Goal: Register for event/course

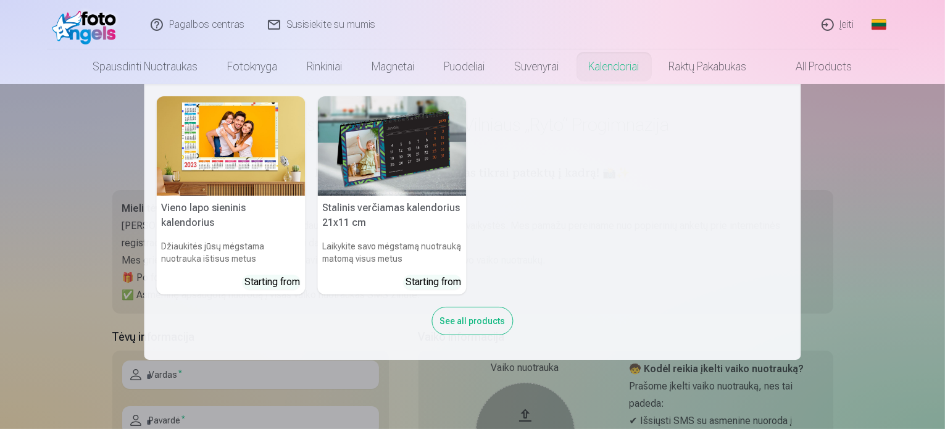
click at [481, 322] on div "See all products" at bounding box center [472, 321] width 81 height 28
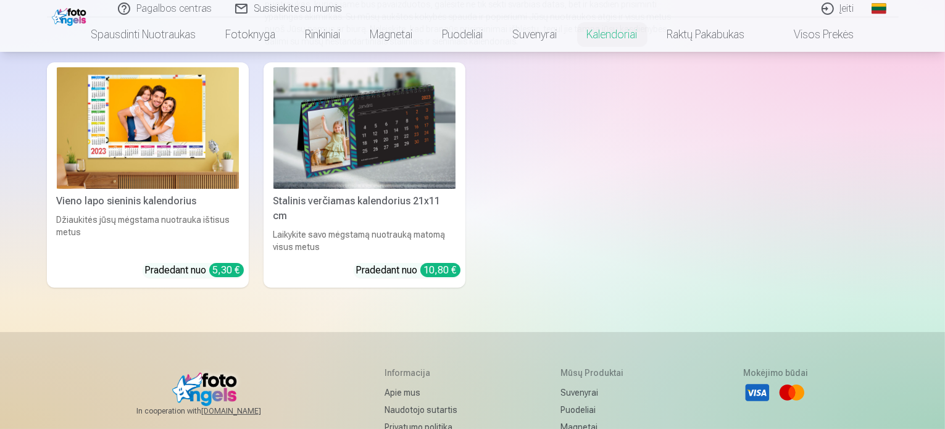
scroll to position [185, 0]
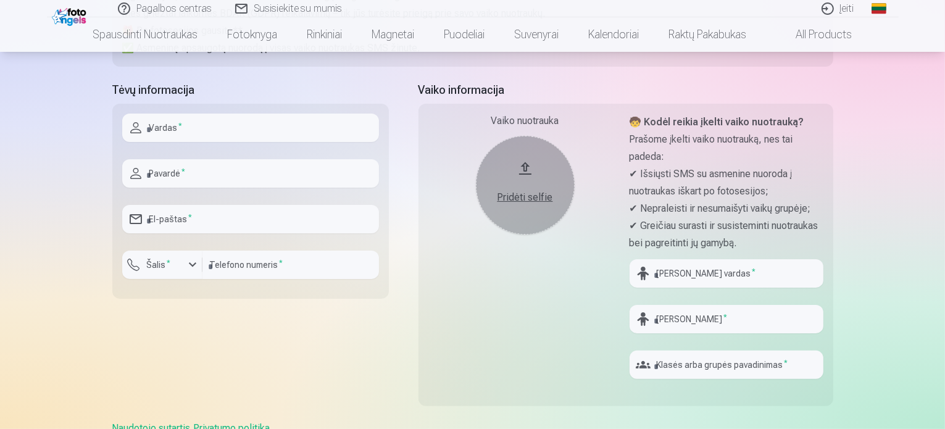
scroll to position [123, 0]
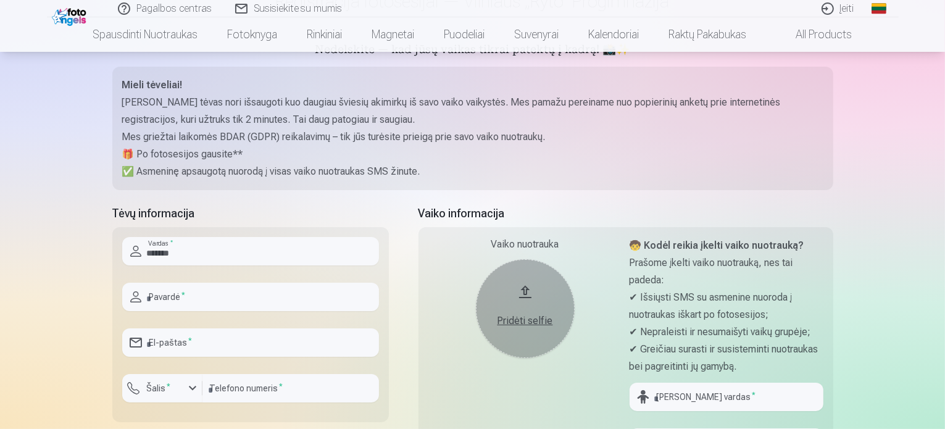
type input "*******"
click at [219, 296] on input "text" at bounding box center [250, 297] width 257 height 28
type input "**********"
click at [193, 338] on input "email" at bounding box center [250, 342] width 257 height 28
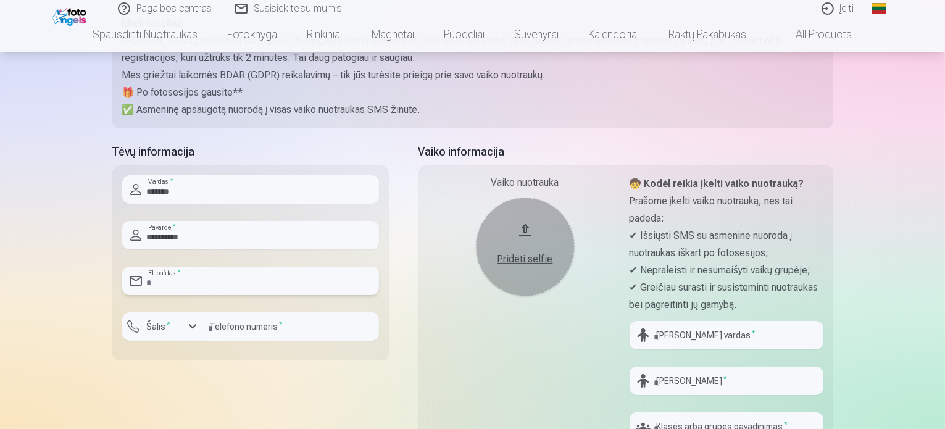
click at [153, 290] on input "email" at bounding box center [250, 281] width 257 height 28
type input "**********"
click at [166, 329] on label "Šalis *" at bounding box center [159, 326] width 34 height 12
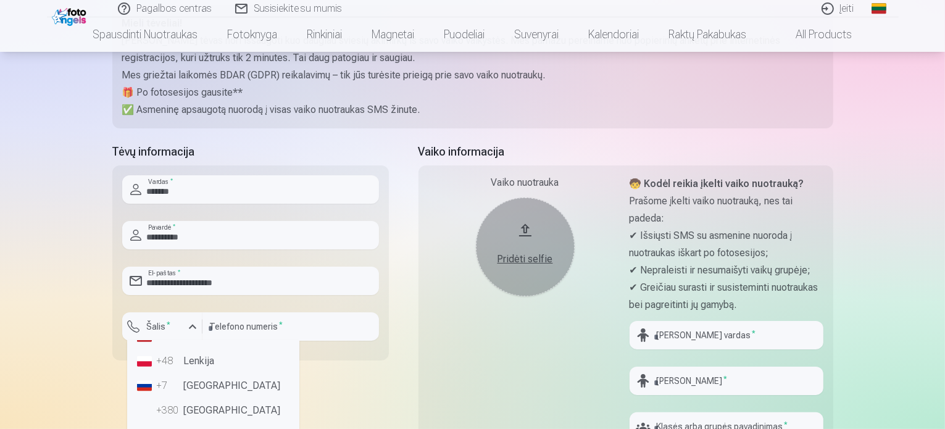
scroll to position [309, 0]
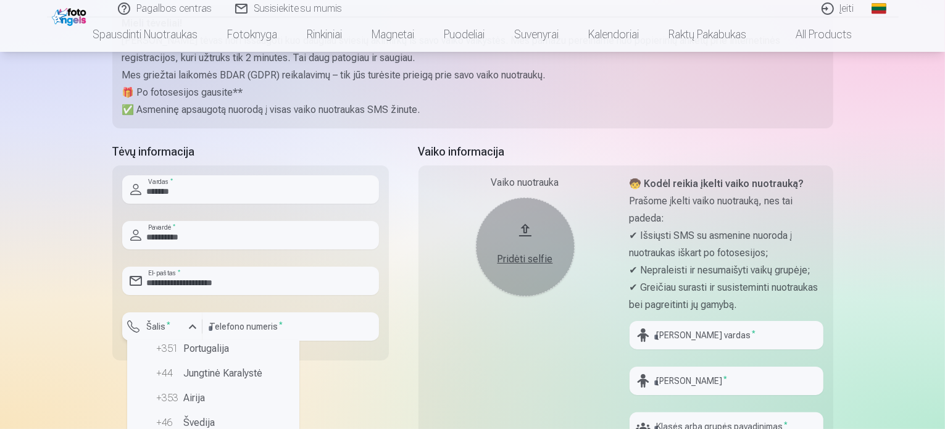
click at [180, 328] on div "button" at bounding box center [165, 328] width 37 height 12
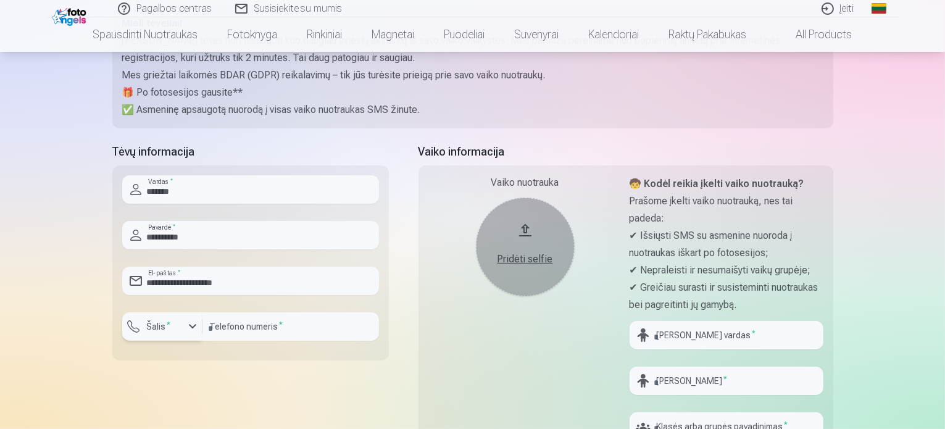
click at [175, 329] on div "button" at bounding box center [165, 328] width 37 height 12
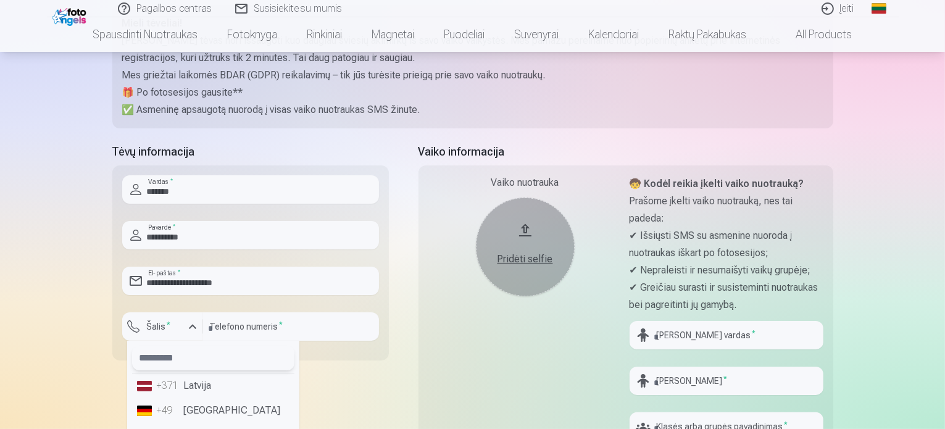
click at [206, 360] on input "text" at bounding box center [213, 358] width 162 height 25
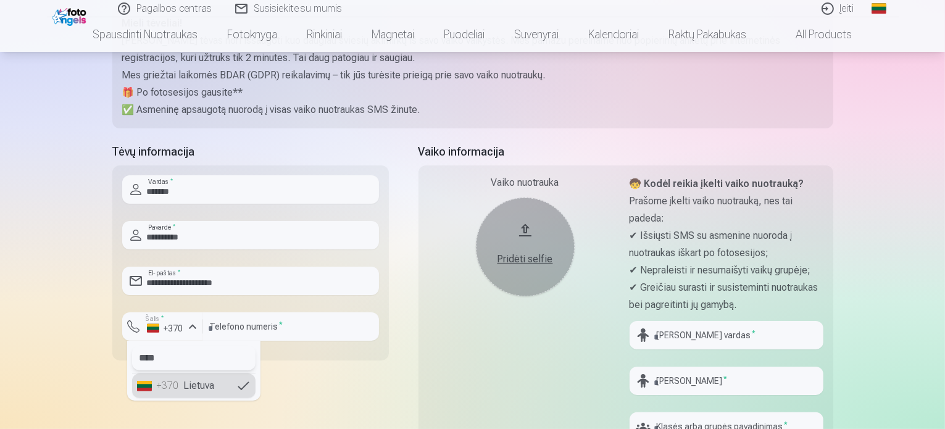
type input "****"
click at [212, 391] on li "+370 Lietuva" at bounding box center [193, 385] width 123 height 25
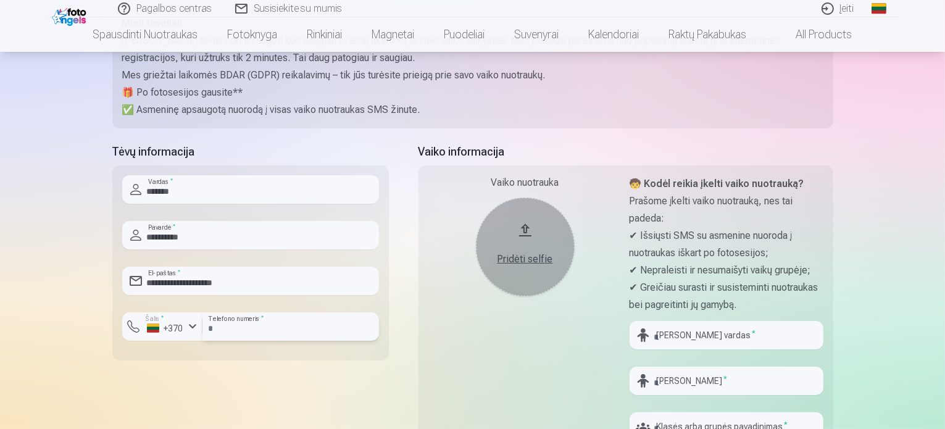
click at [277, 328] on input "number" at bounding box center [290, 326] width 177 height 28
click at [230, 325] on input "*******" at bounding box center [290, 326] width 177 height 28
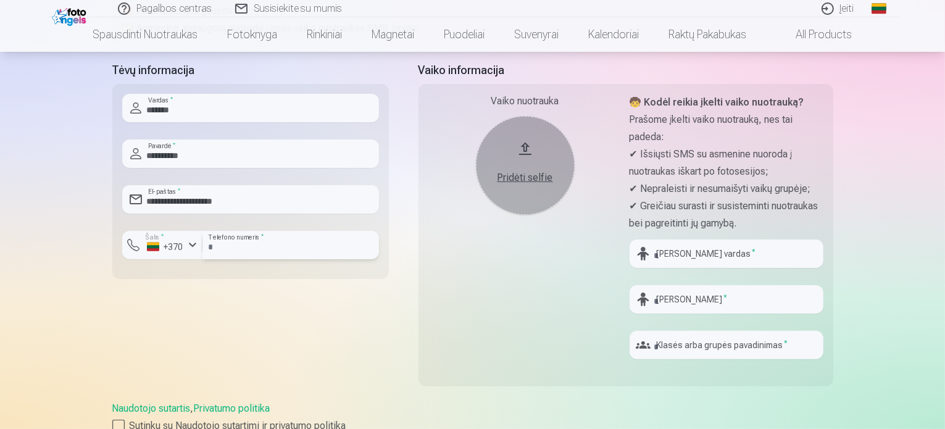
scroll to position [247, 0]
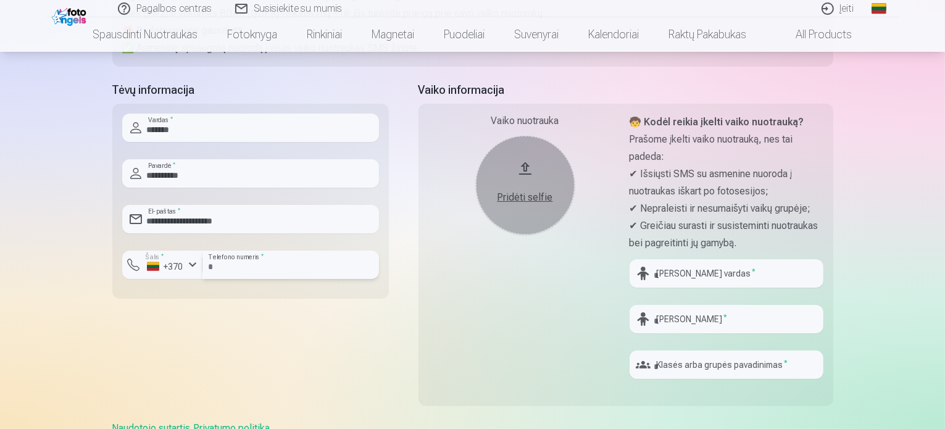
type input "********"
click at [699, 277] on input "text" at bounding box center [727, 273] width 194 height 28
type input "*"
type input "*****"
click at [759, 317] on input "text" at bounding box center [727, 319] width 194 height 28
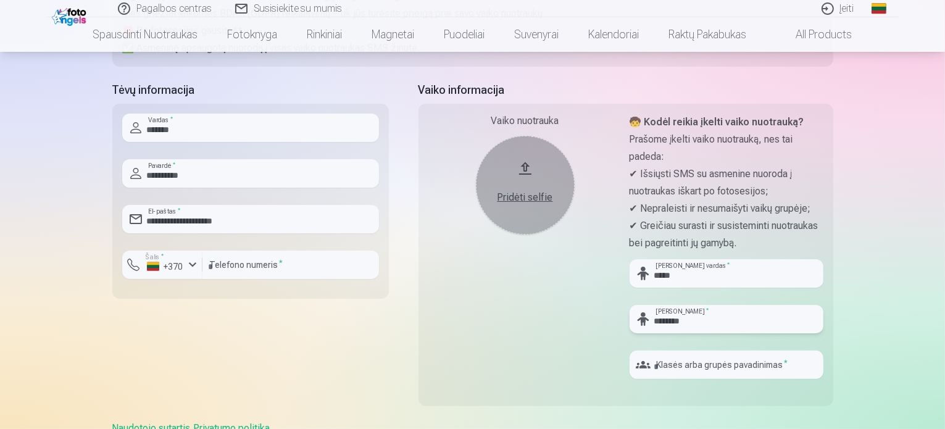
type input "********"
click at [728, 359] on input "text" at bounding box center [727, 365] width 194 height 28
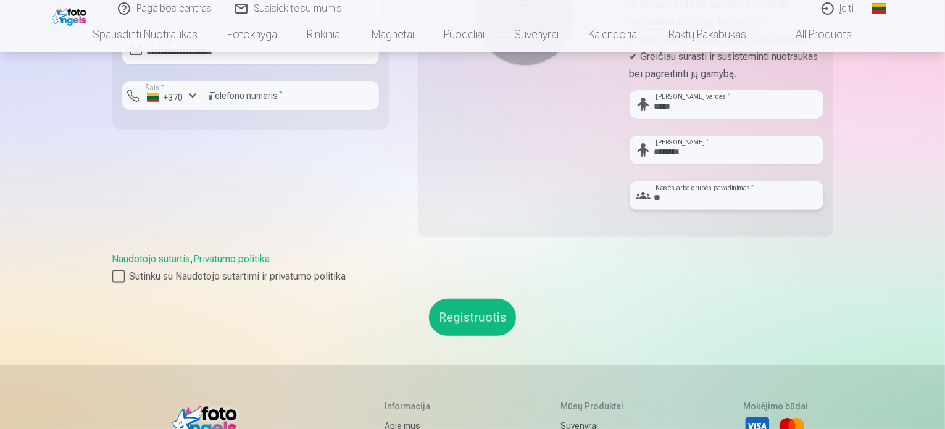
scroll to position [432, 0]
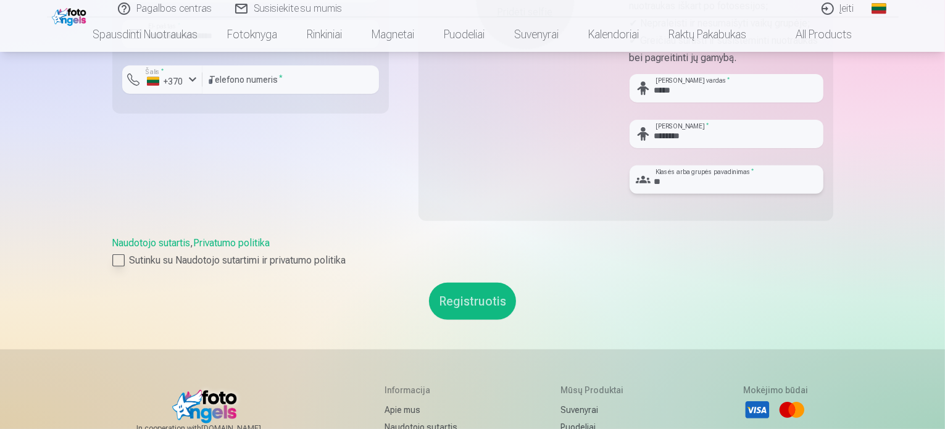
type input "**"
click at [123, 264] on div at bounding box center [118, 260] width 12 height 12
click at [478, 296] on button "Registruotis" at bounding box center [472, 301] width 87 height 37
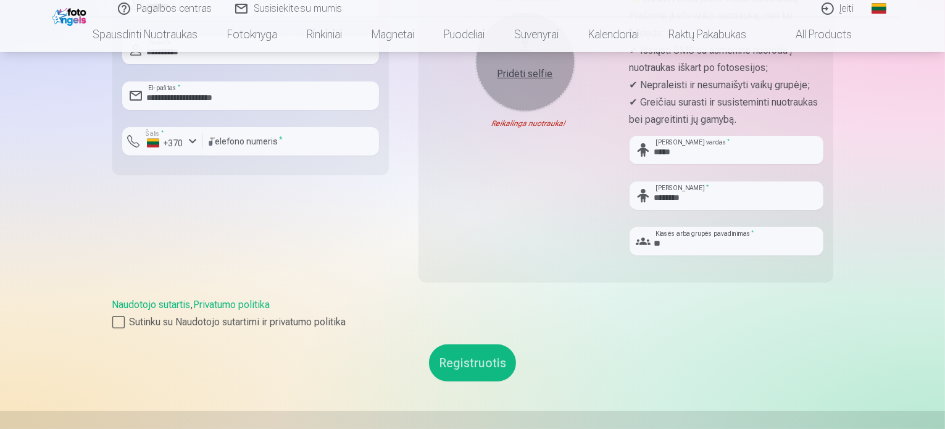
scroll to position [309, 0]
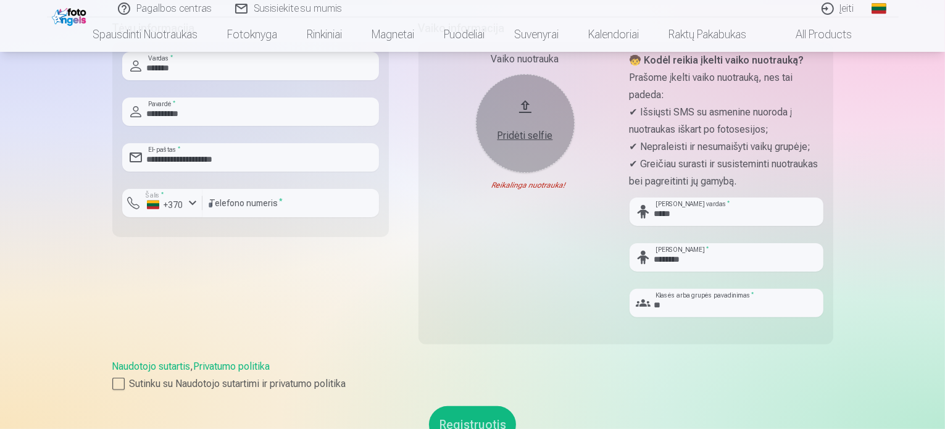
click at [517, 115] on button "Pridėti selfie" at bounding box center [525, 123] width 99 height 99
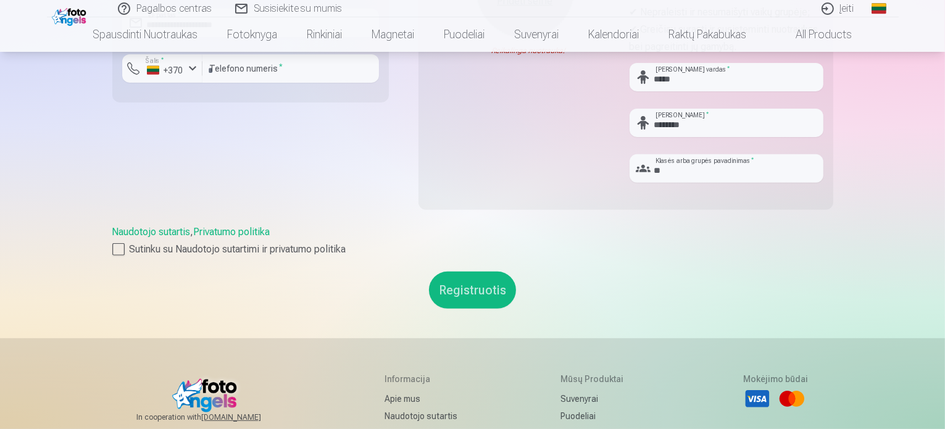
scroll to position [185, 0]
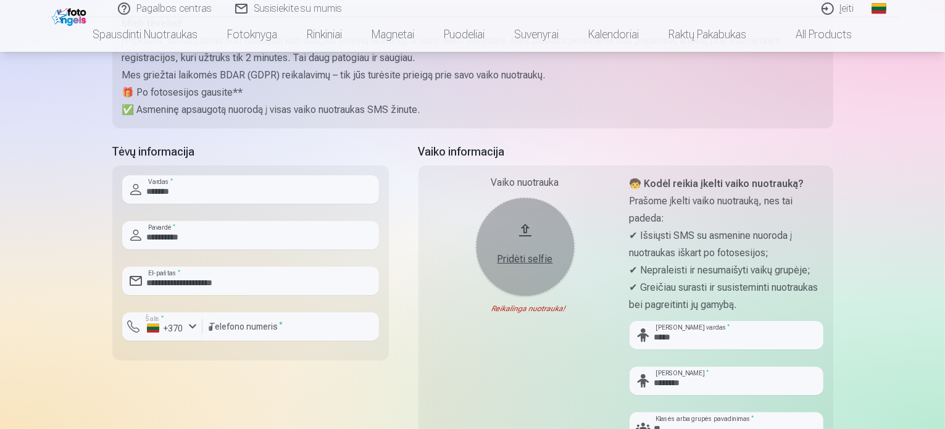
click at [528, 249] on div "Pridėti selfie" at bounding box center [525, 255] width 74 height 22
click at [520, 230] on button "Pridėti selfie" at bounding box center [525, 247] width 99 height 99
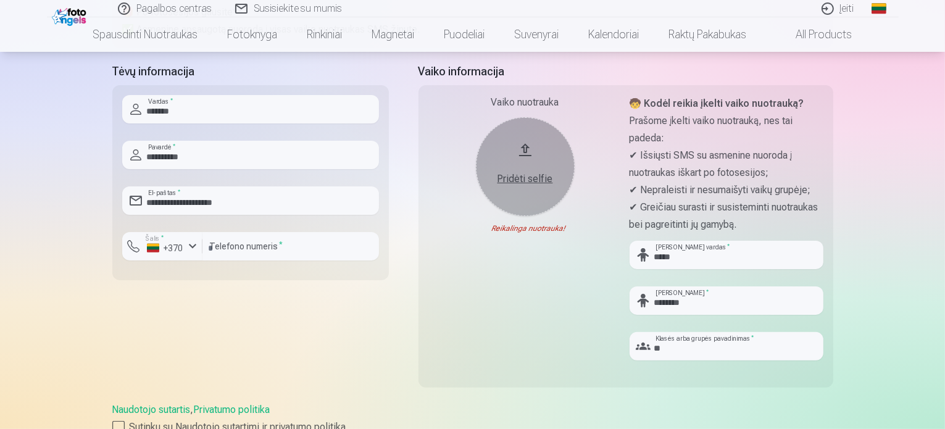
scroll to position [247, 0]
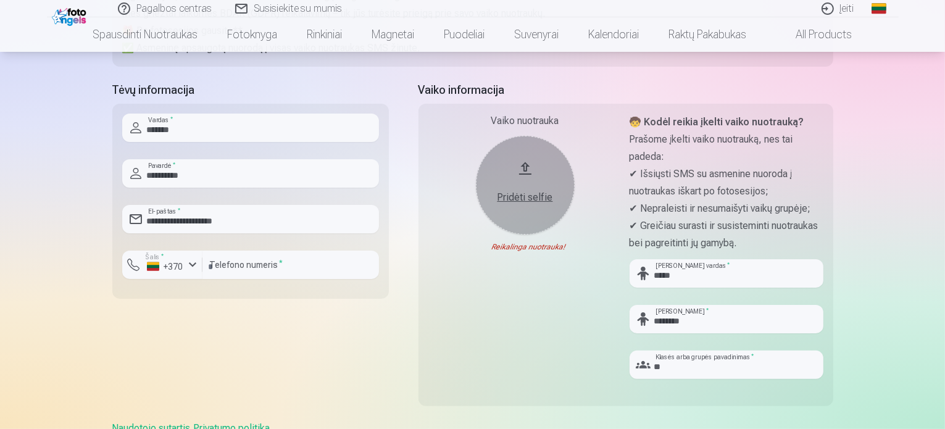
click at [507, 244] on div "Reikalinga nuotrauka!" at bounding box center [525, 247] width 194 height 10
drag, startPoint x: 537, startPoint y: 244, endPoint x: 591, endPoint y: 246, distance: 54.3
click at [591, 246] on div "Reikalinga nuotrauka!" at bounding box center [525, 247] width 194 height 10
click at [536, 193] on div "Pridėti selfie" at bounding box center [525, 197] width 74 height 15
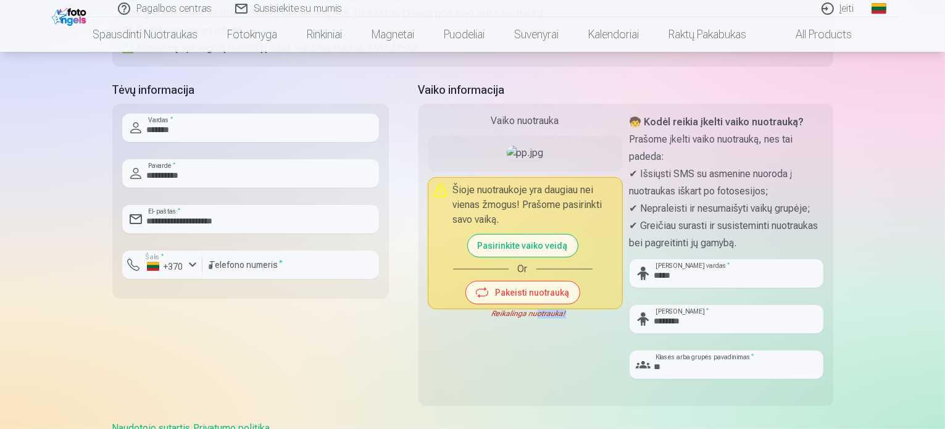
click at [533, 257] on button "Pasirinkite vaiko veidą" at bounding box center [523, 246] width 110 height 22
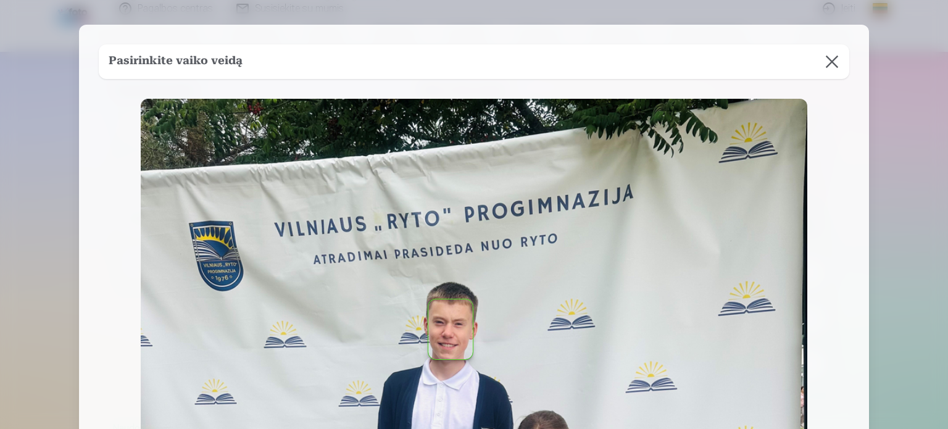
drag, startPoint x: 454, startPoint y: 309, endPoint x: 452, endPoint y: 299, distance: 10.0
drag, startPoint x: 452, startPoint y: 307, endPoint x: 450, endPoint y: 338, distance: 31.0
click at [450, 338] on button "button" at bounding box center [450, 329] width 44 height 60
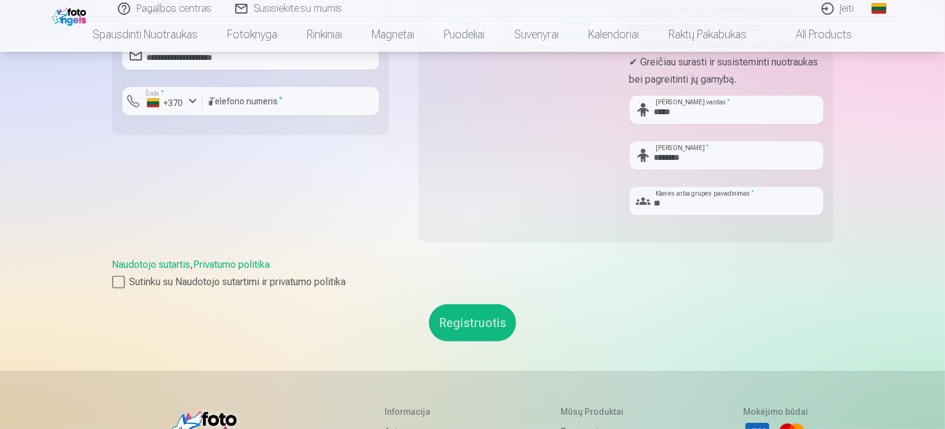
scroll to position [432, 0]
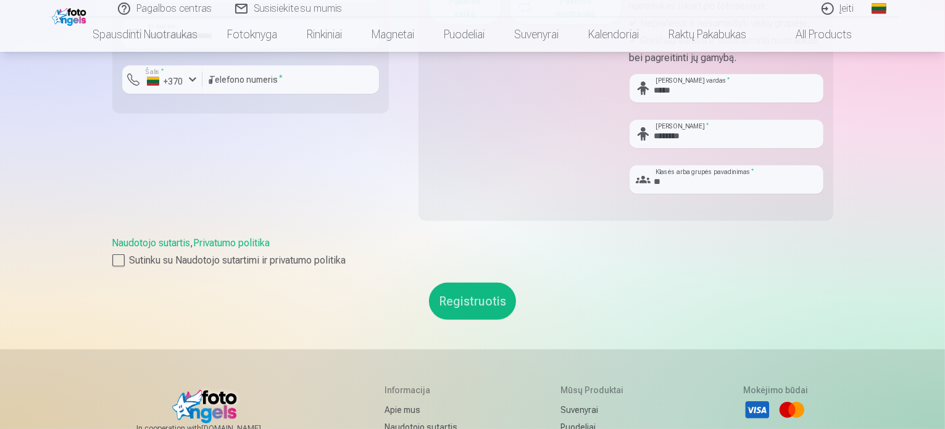
click at [477, 303] on button "Registruotis" at bounding box center [472, 301] width 87 height 37
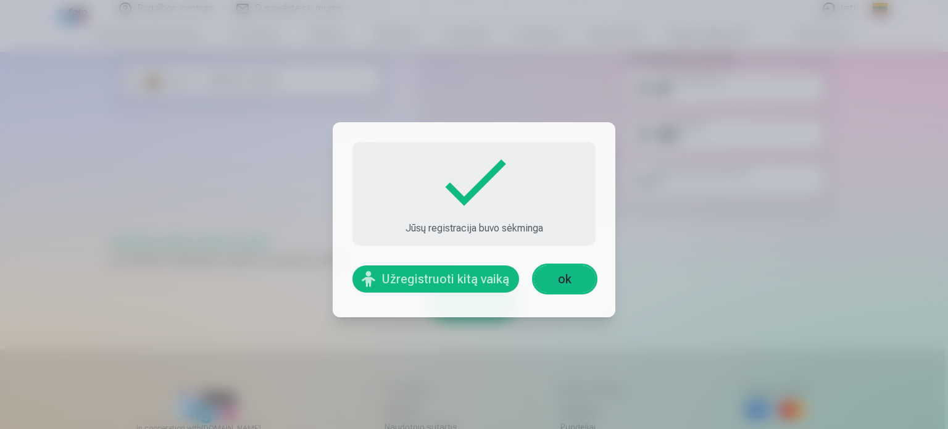
click at [447, 279] on button "Užregistruoti kitą vaiką" at bounding box center [435, 278] width 167 height 27
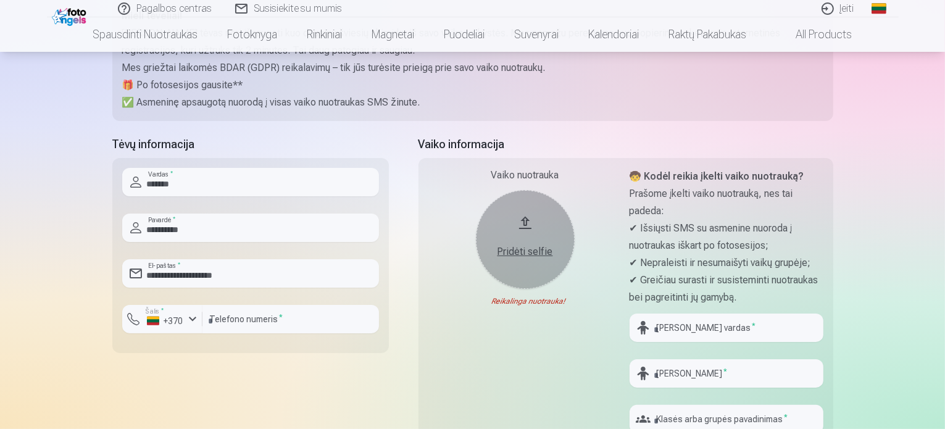
scroll to position [185, 0]
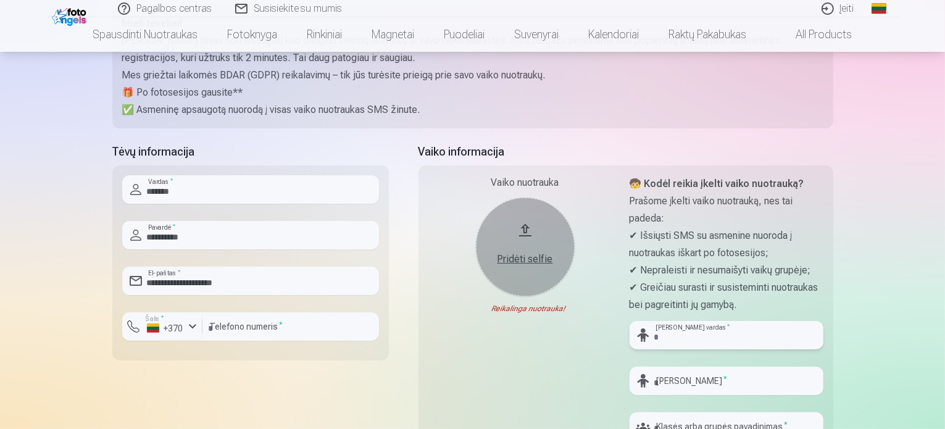
click at [688, 336] on input "text" at bounding box center [727, 335] width 194 height 28
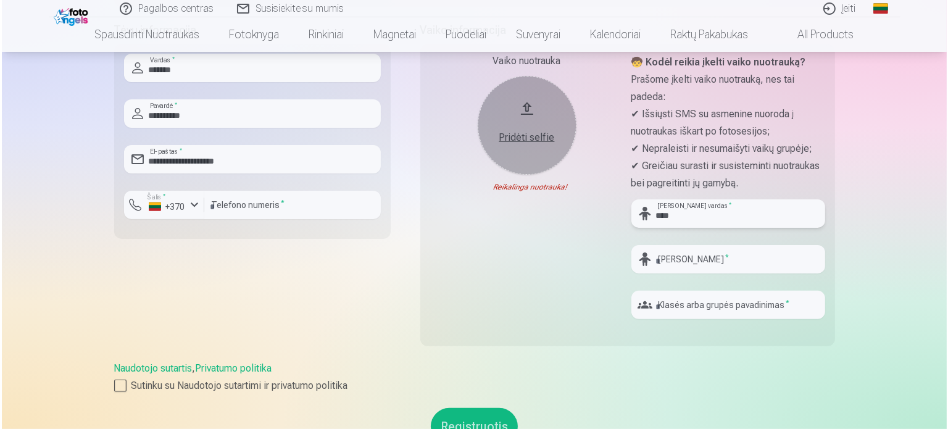
scroll to position [309, 0]
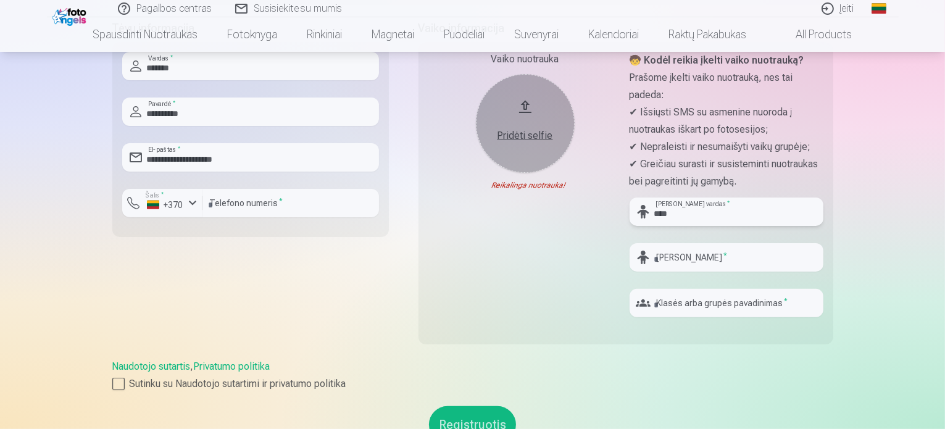
type input "****"
click at [711, 260] on input "text" at bounding box center [727, 257] width 194 height 28
type input "*********"
click at [715, 314] on input "text" at bounding box center [727, 303] width 194 height 28
type input "**"
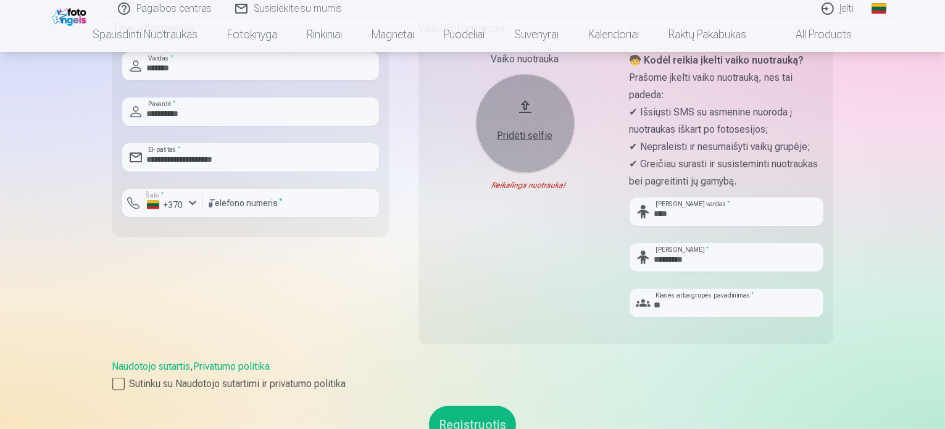
click at [524, 134] on div "Pridėti selfie" at bounding box center [525, 135] width 74 height 15
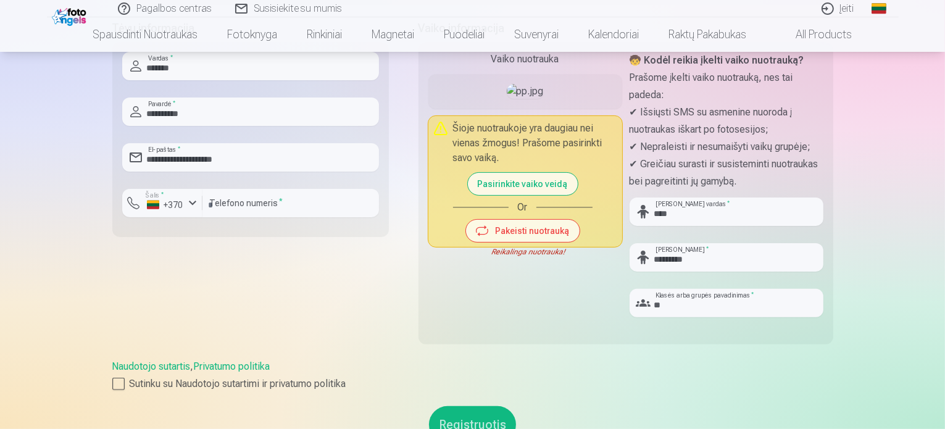
click at [552, 195] on button "Pasirinkite vaiko veidą" at bounding box center [523, 184] width 110 height 22
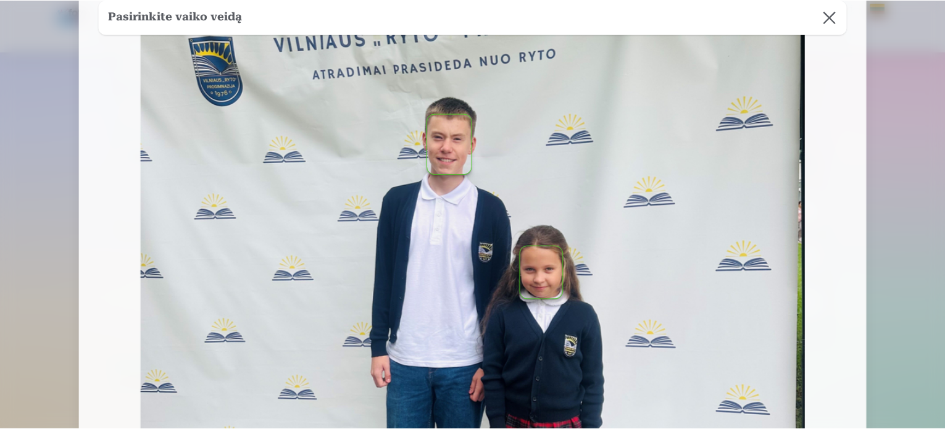
scroll to position [247, 0]
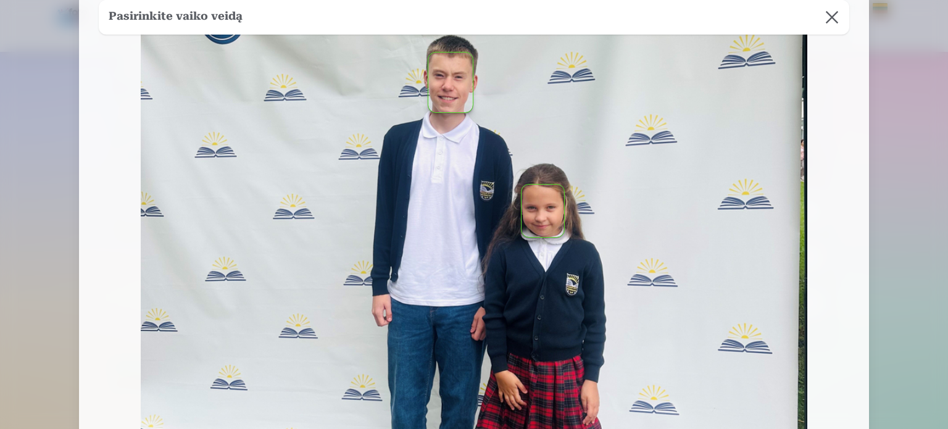
click at [548, 211] on button "button" at bounding box center [543, 211] width 43 height 52
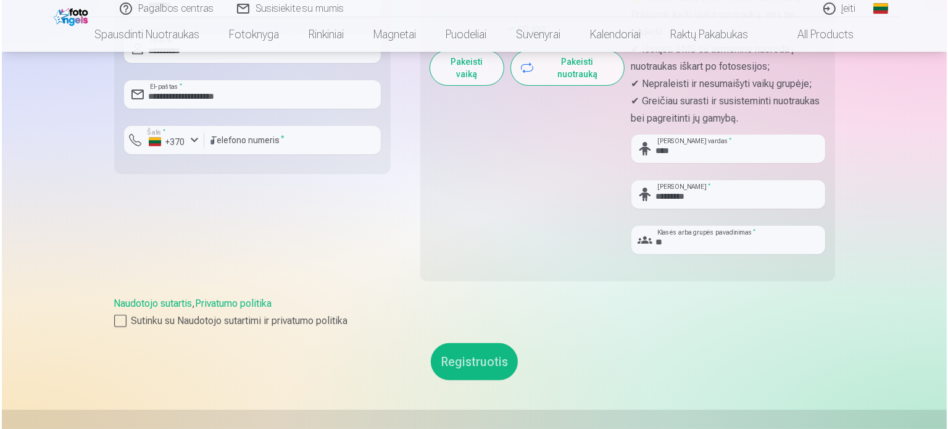
scroll to position [432, 0]
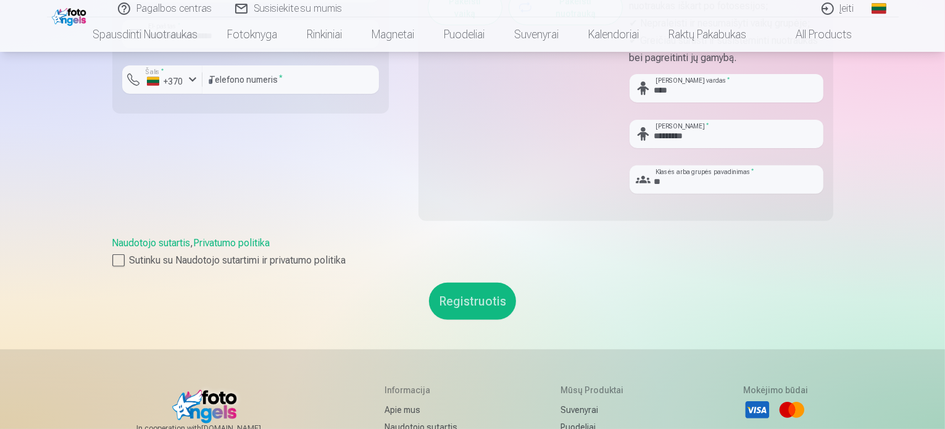
click at [463, 300] on button "Registruotis" at bounding box center [472, 301] width 87 height 37
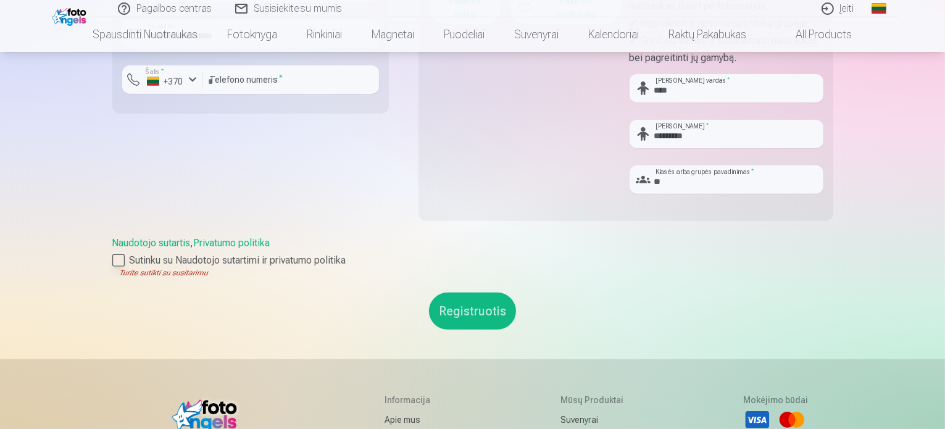
click at [119, 259] on div at bounding box center [118, 260] width 12 height 12
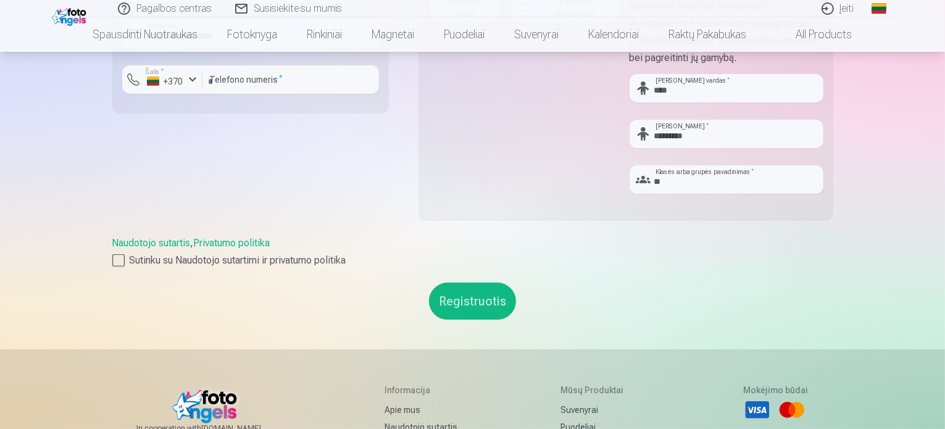
click at [462, 298] on button "Registruotis" at bounding box center [472, 301] width 87 height 37
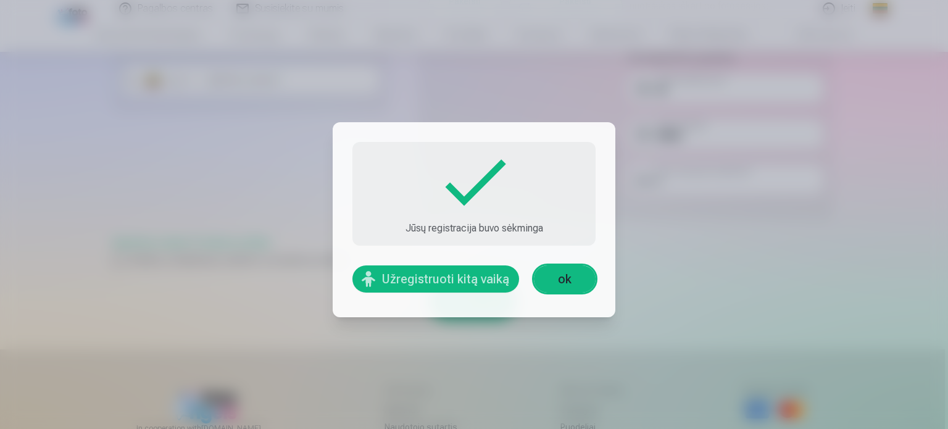
click at [565, 280] on link "ok" at bounding box center [565, 278] width 62 height 27
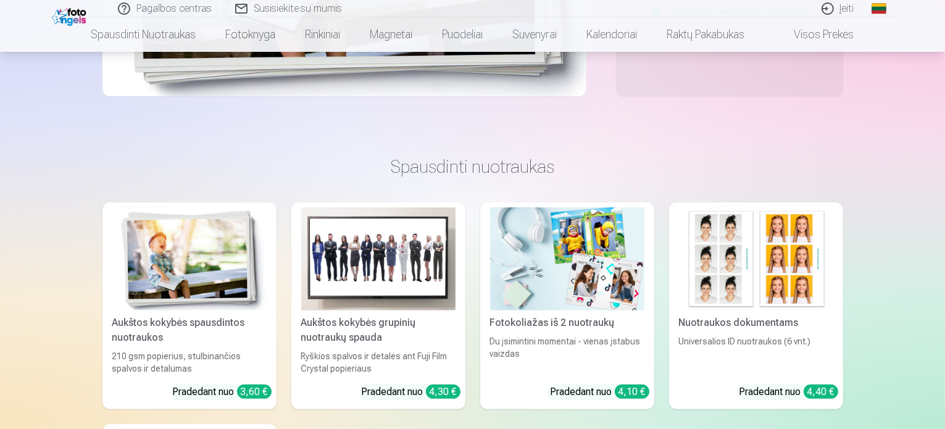
scroll to position [432, 0]
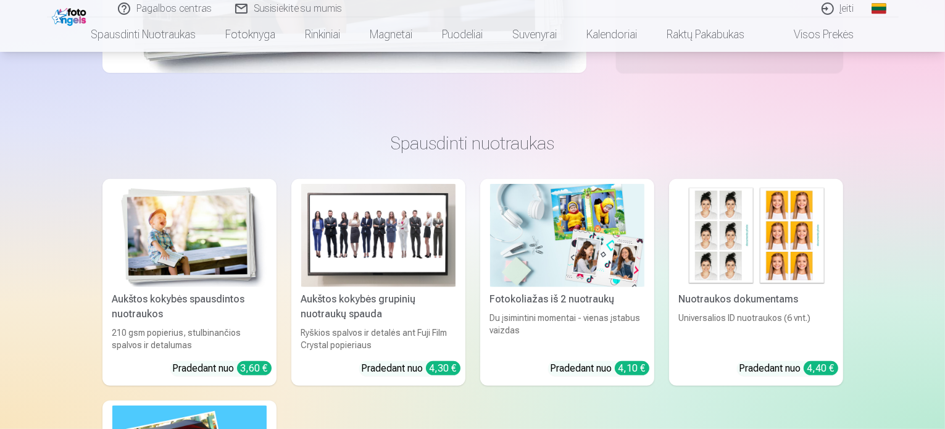
click at [407, 225] on img at bounding box center [378, 235] width 154 height 103
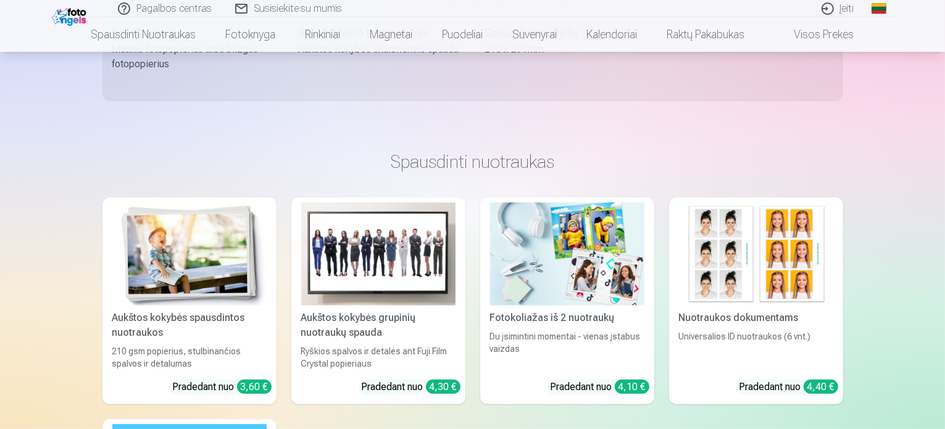
scroll to position [556, 0]
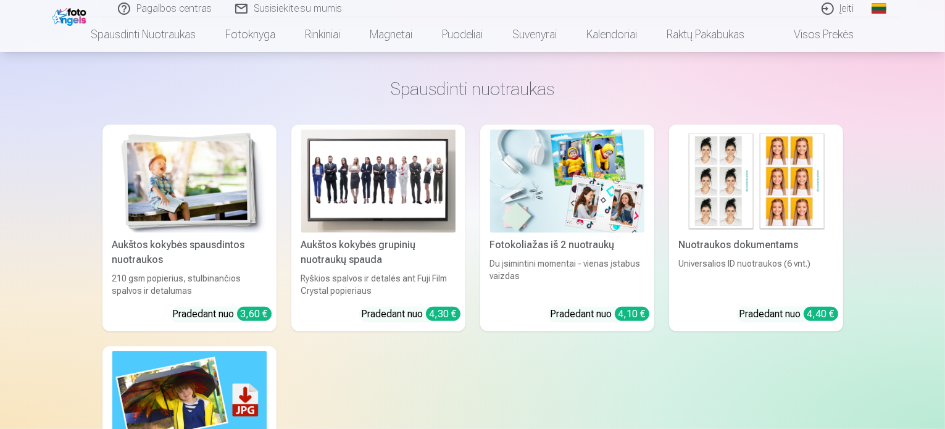
click at [396, 314] on div "Pradedant nuo 4,30 €" at bounding box center [411, 314] width 99 height 15
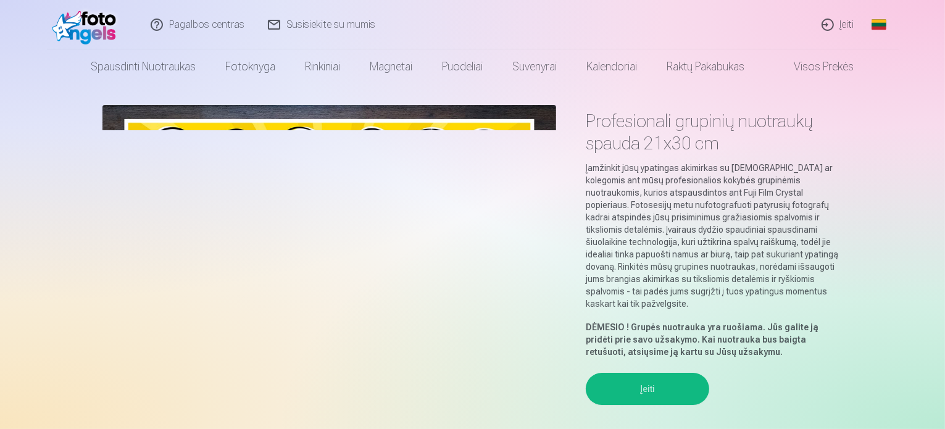
scroll to position [123, 0]
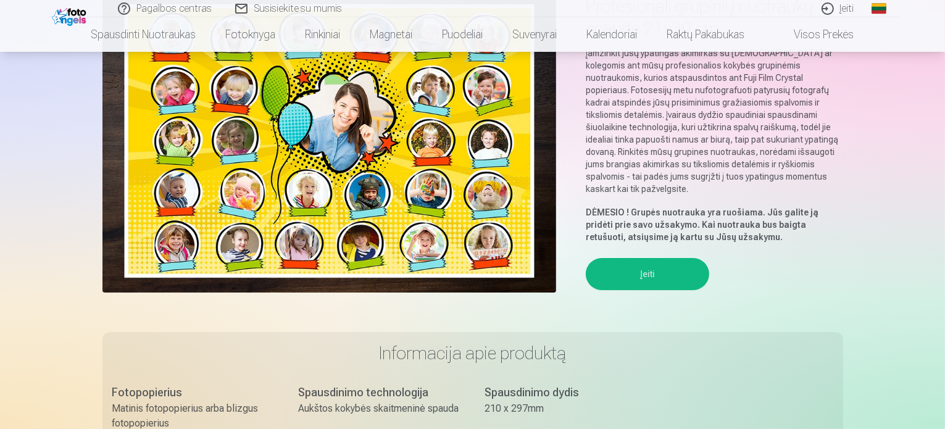
click at [424, 269] on img at bounding box center [329, 141] width 454 height 302
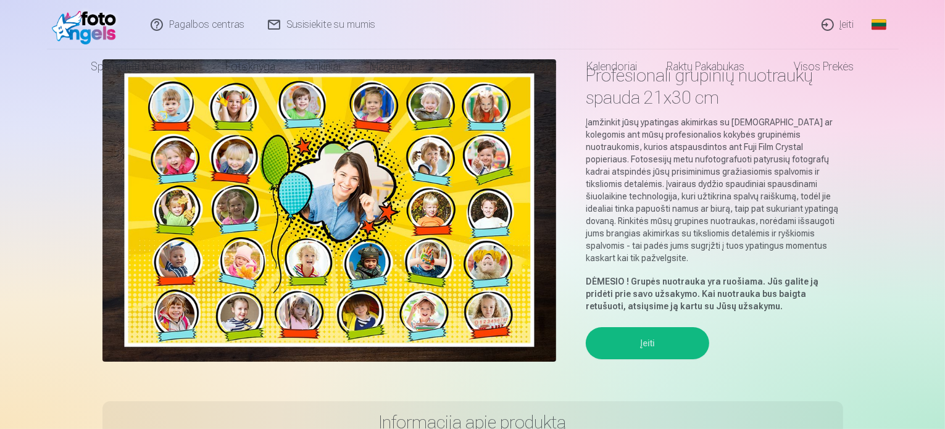
scroll to position [0, 0]
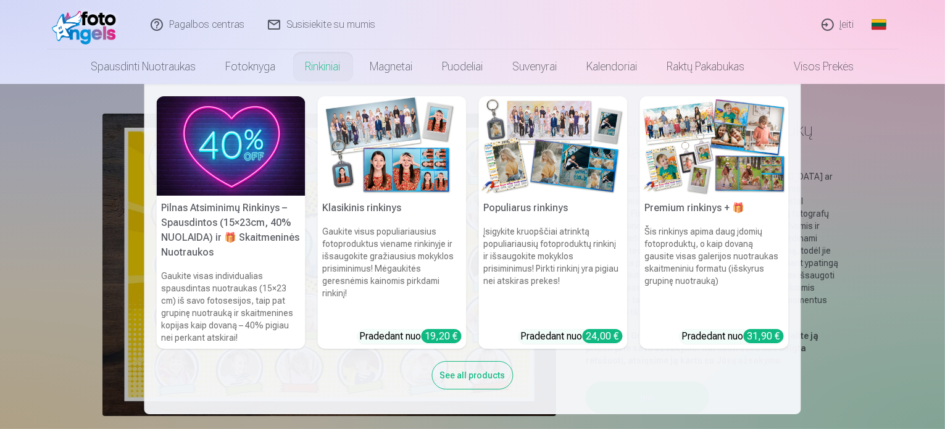
click at [318, 61] on link "Rinkiniai" at bounding box center [323, 66] width 65 height 35
